Goal: Task Accomplishment & Management: Manage account settings

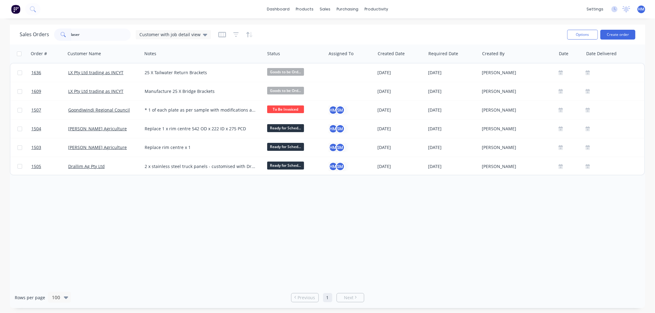
drag, startPoint x: 52, startPoint y: 37, endPoint x: 35, endPoint y: 37, distance: 16.3
click at [35, 37] on div "Sales Orders laser Customer with job detail view" at bounding box center [115, 35] width 191 height 12
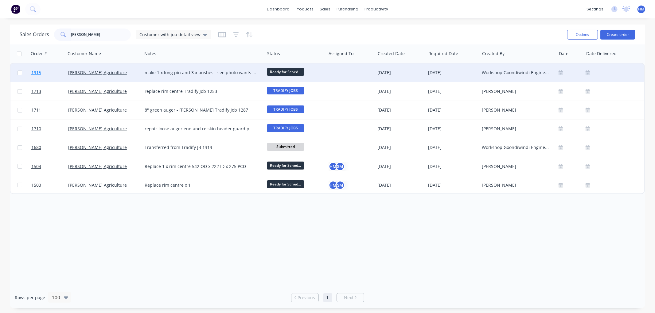
type input "[PERSON_NAME]"
click at [55, 75] on link "1915" at bounding box center [49, 73] width 37 height 18
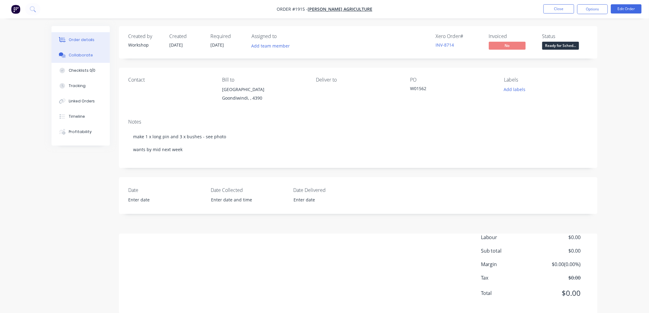
click at [76, 54] on div "Collaborate" at bounding box center [81, 55] width 24 height 6
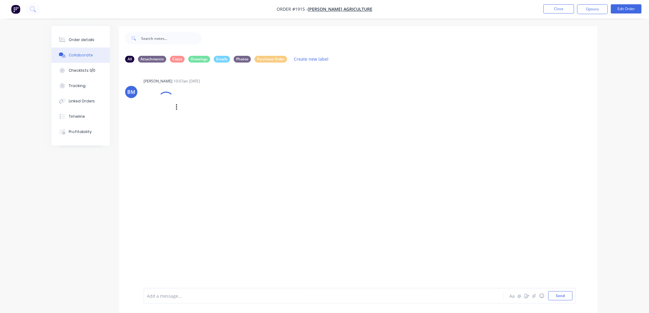
click at [175, 106] on div "Labels Download Delete" at bounding box center [208, 107] width 69 height 9
click at [176, 107] on icon "button" at bounding box center [177, 107] width 2 height 7
click at [203, 121] on button "Download" at bounding box center [217, 124] width 69 height 14
click at [93, 41] on button "Order details" at bounding box center [81, 39] width 58 height 15
